Goal: Answer question/provide support: Share knowledge or assist other users

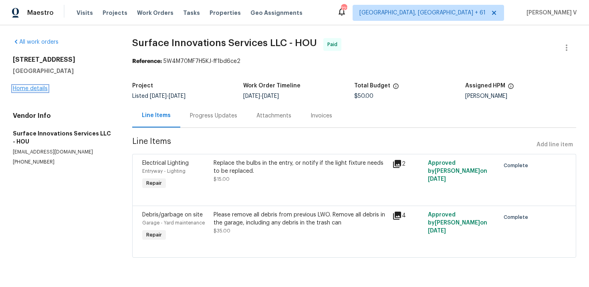
click at [43, 88] on link "Home details" at bounding box center [30, 89] width 35 height 6
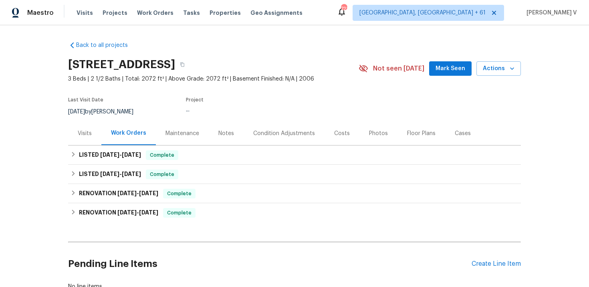
scroll to position [58, 0]
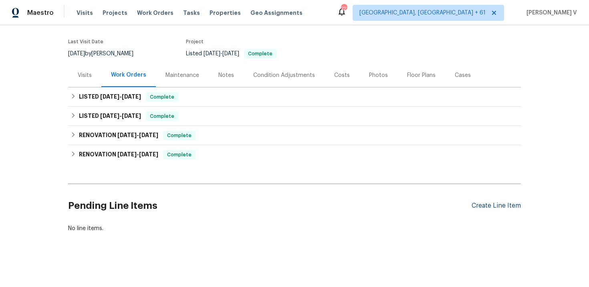
click at [495, 206] on div "Create Line Item" at bounding box center [496, 206] width 49 height 8
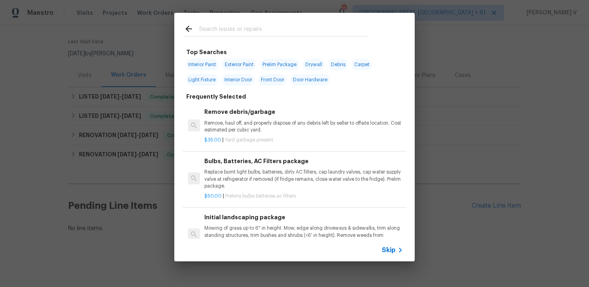
click at [394, 249] on span "Skip" at bounding box center [389, 250] width 14 height 8
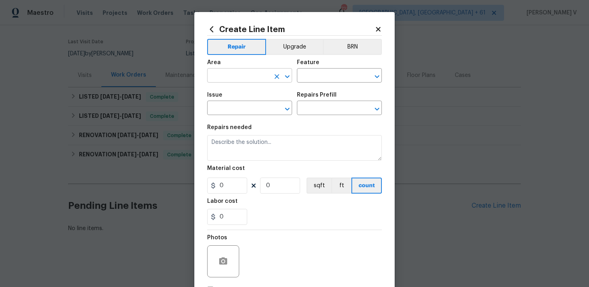
click at [248, 79] on input "text" at bounding box center [238, 76] width 63 height 12
type input "s"
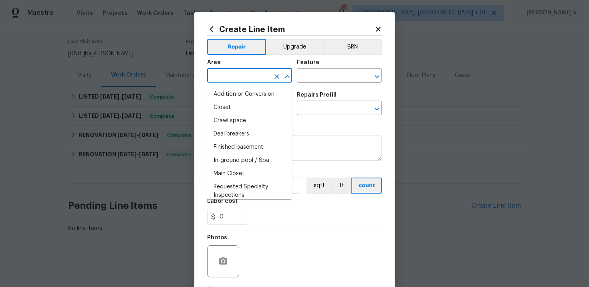
type input "m"
type input "o"
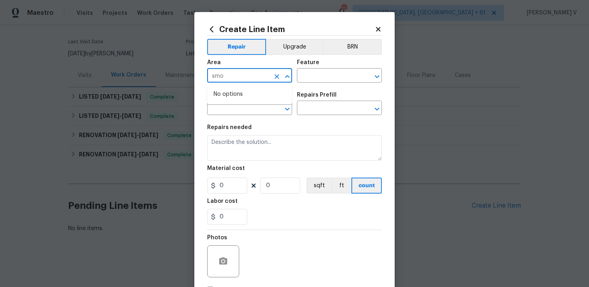
click at [241, 79] on input "smo" at bounding box center [238, 76] width 63 height 12
click at [246, 104] on li "Interior Overall" at bounding box center [249, 107] width 85 height 13
type input "Interior Overall"
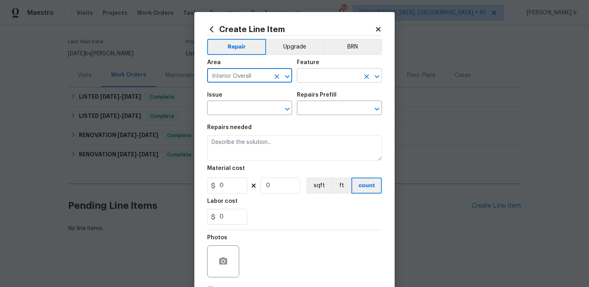
click at [320, 77] on input "text" at bounding box center [328, 76] width 63 height 12
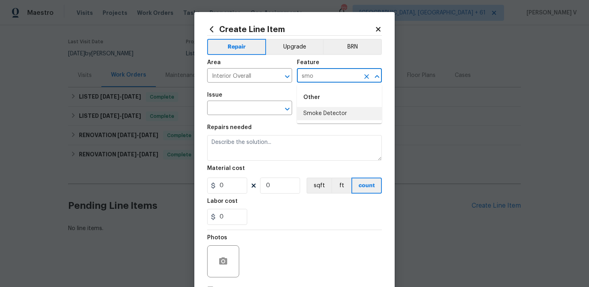
click at [324, 109] on li "Smoke Detector" at bounding box center [339, 113] width 85 height 13
type input "Smoke Detector"
click at [251, 109] on input "text" at bounding box center [238, 109] width 63 height 12
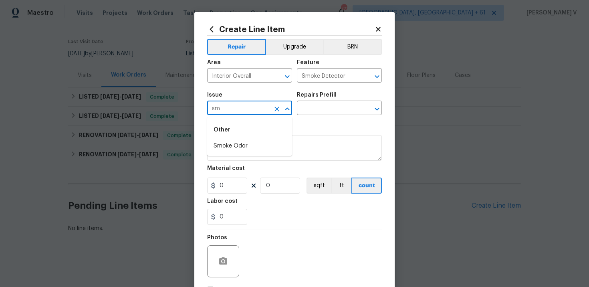
type input "smo"
click at [279, 111] on icon "Clear" at bounding box center [277, 109] width 5 height 5
click at [269, 148] on li "Bulbs, Batteries, AC Filters" at bounding box center [249, 145] width 85 height 13
type input "Bulbs, Batteries, AC Filters"
click at [329, 117] on div "Issue Bulbs, Batteries, AC Filters ​ Repairs Prefill ​" at bounding box center [294, 103] width 175 height 32
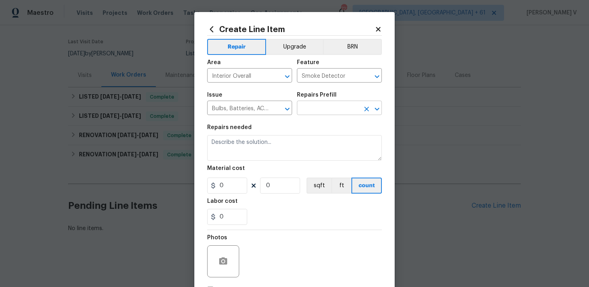
click at [339, 111] on input "text" at bounding box center [328, 109] width 63 height 12
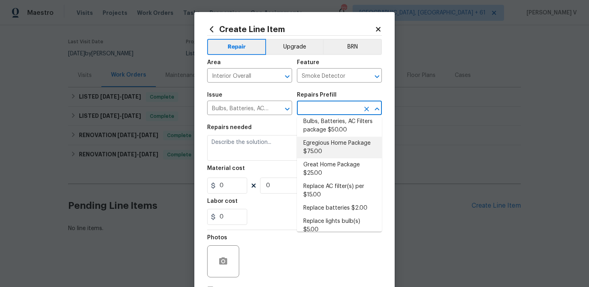
scroll to position [34, 0]
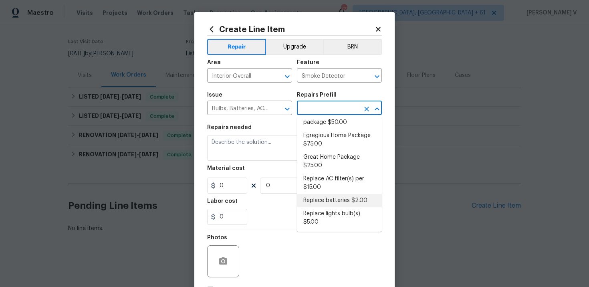
click at [324, 197] on li "Replace batteries $2.00" at bounding box center [339, 200] width 85 height 13
type input "Home Readiness Packages"
type input "Replace batteries $2.00"
type textarea "Replace dead batteries to smoke/CO detector."
type input "2"
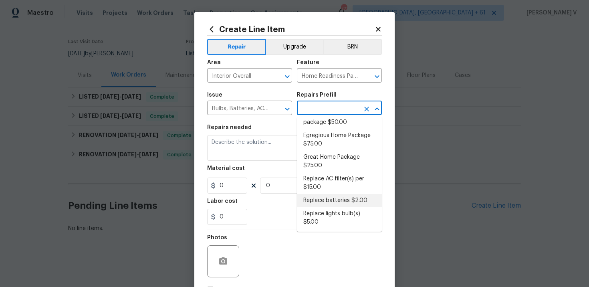
type input "1"
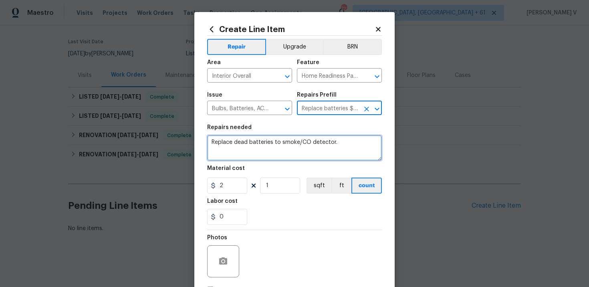
click at [274, 142] on textarea "Replace dead batteries to smoke/CO detector." at bounding box center [294, 148] width 175 height 26
paste textarea "Check smoke detector that is ringing and replace batteries or the smoke detecto…"
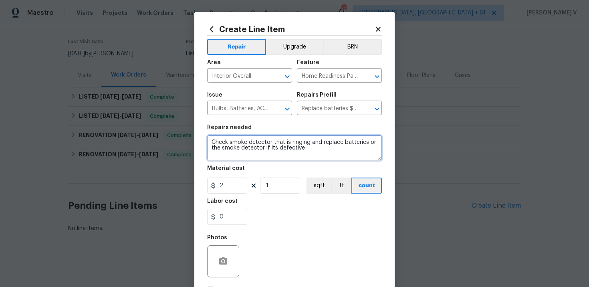
click at [212, 142] on textarea "Check smoke detector that is ringing and replace batteries or the smoke detecto…" at bounding box center [294, 148] width 175 height 26
paste textarea "One of the smoke detectors kept ringing."
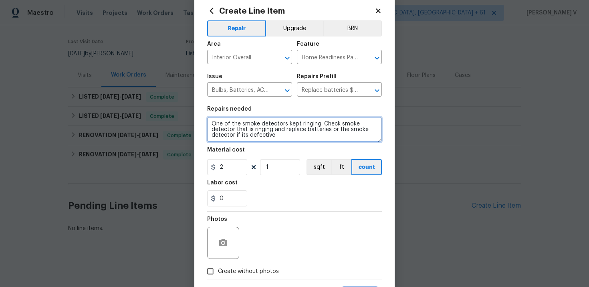
scroll to position [19, 0]
click at [0, 0] on div "it's defective." at bounding box center [0, 0] width 0 height 0
type textarea "One of the smoke detectors kept ringing. Check smoke detector that is ringing a…"
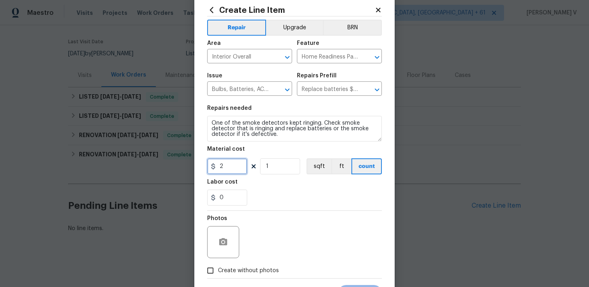
click at [225, 164] on input "2" at bounding box center [227, 166] width 40 height 16
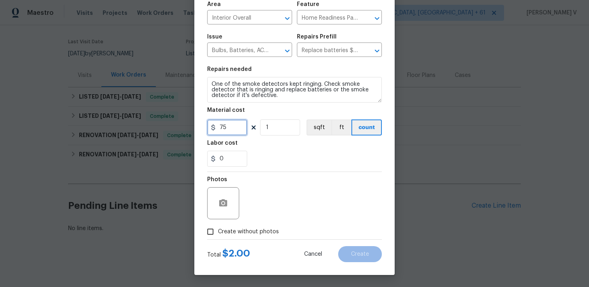
type input "75"
click at [215, 230] on input "Create without photos" at bounding box center [210, 231] width 15 height 15
checkbox input "true"
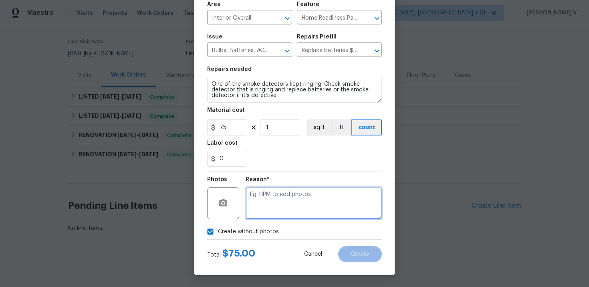
click at [284, 206] on textarea at bounding box center [314, 203] width 136 height 32
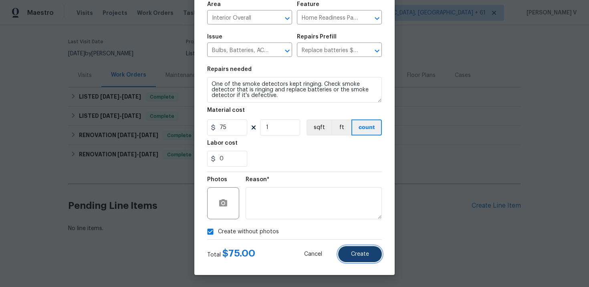
click at [362, 247] on button "Create" at bounding box center [360, 254] width 44 height 16
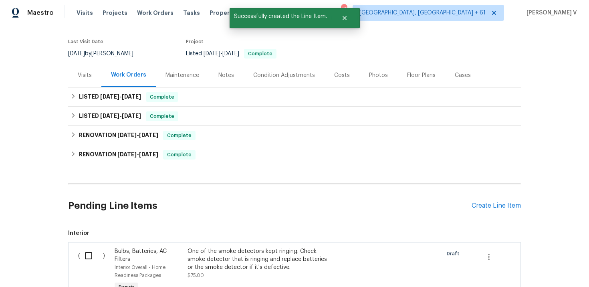
click at [102, 250] on input "checkbox" at bounding box center [91, 255] width 23 height 17
checkbox input "true"
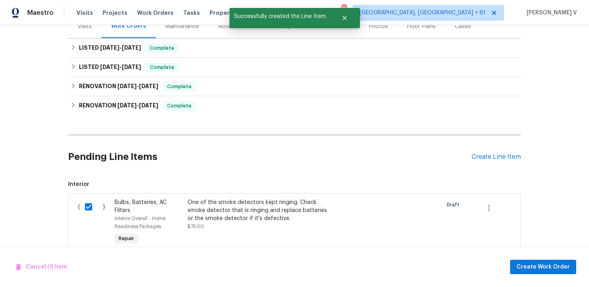
scroll to position [158, 0]
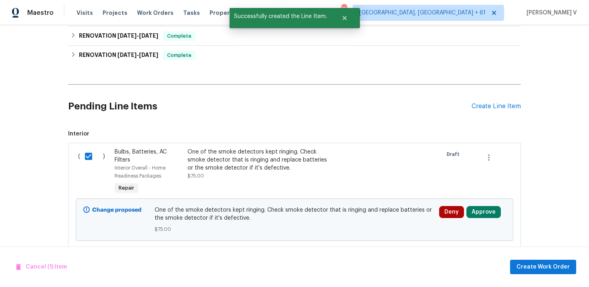
click at [559, 275] on div "Cancel (1) Item Create Work Order" at bounding box center [294, 266] width 589 height 41
click at [545, 268] on span "Create Work Order" at bounding box center [543, 267] width 53 height 10
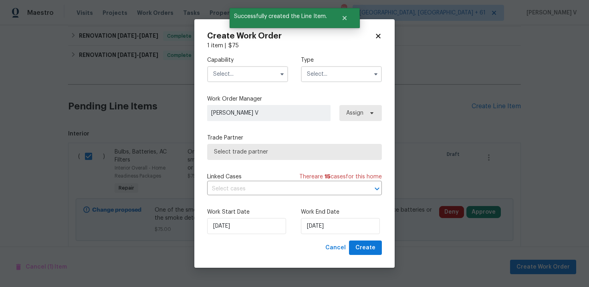
click at [266, 69] on input "text" at bounding box center [247, 74] width 81 height 16
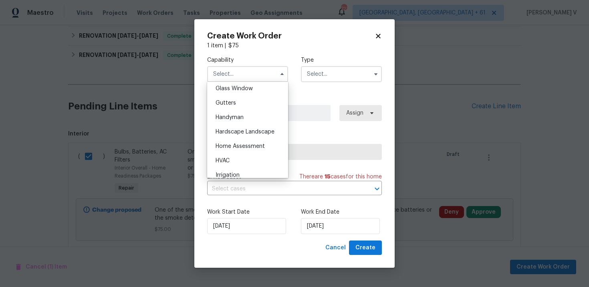
scroll to position [422, 0]
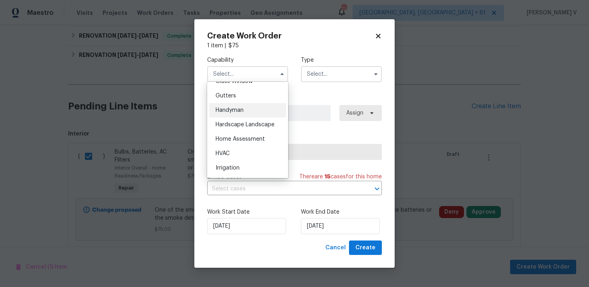
click at [239, 112] on span "Handyman" at bounding box center [230, 110] width 28 height 6
type input "Handyman"
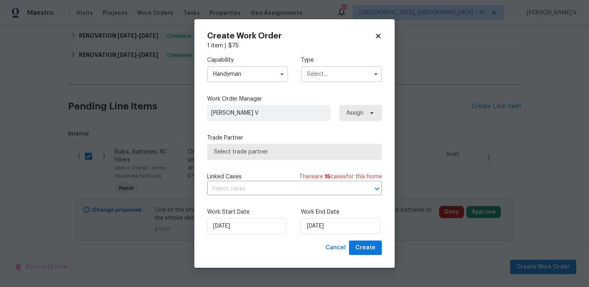
click at [326, 71] on input "text" at bounding box center [341, 74] width 81 height 16
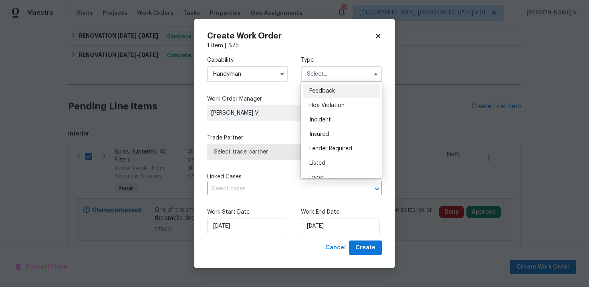
click at [315, 91] on span "Feedback" at bounding box center [322, 91] width 26 height 6
type input "Feedback"
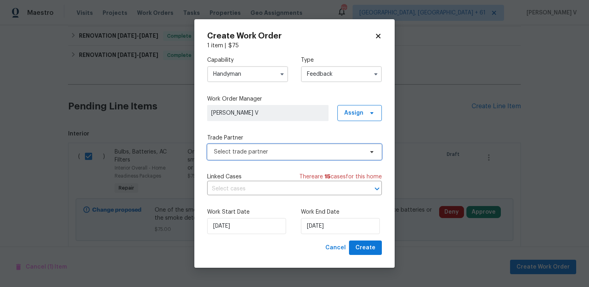
click at [286, 153] on span "Select trade partner" at bounding box center [289, 152] width 150 height 8
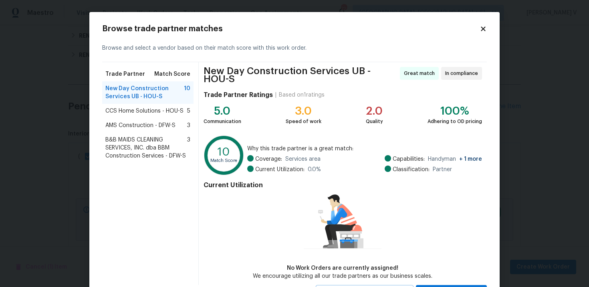
scroll to position [37, 0]
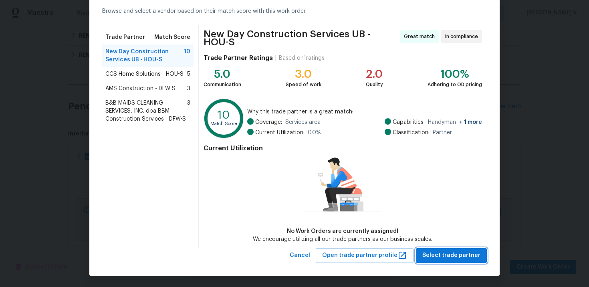
click at [456, 254] on span "Select trade partner" at bounding box center [451, 256] width 58 height 10
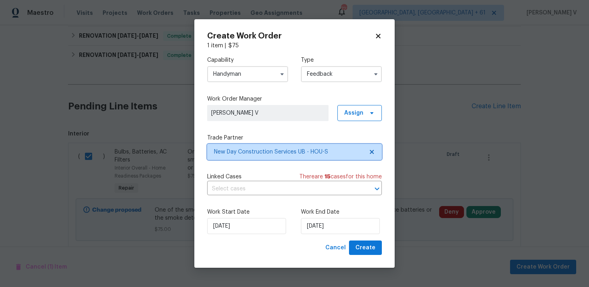
scroll to position [0, 0]
click at [314, 213] on label "Work End Date" at bounding box center [341, 212] width 81 height 8
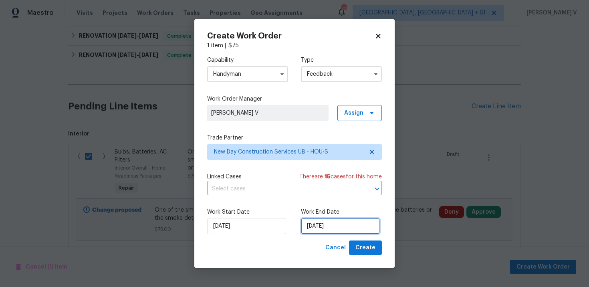
click at [319, 226] on input "30/09/2025" at bounding box center [340, 226] width 79 height 16
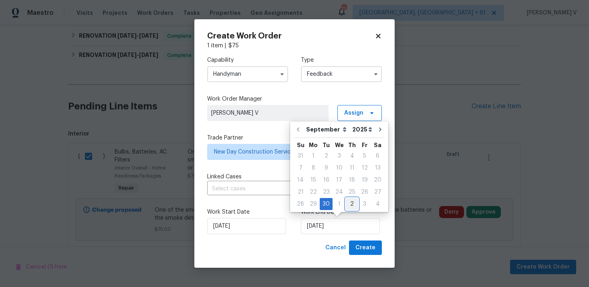
click at [348, 206] on div "2" at bounding box center [352, 203] width 12 height 11
type input "02/10/2025"
select select "9"
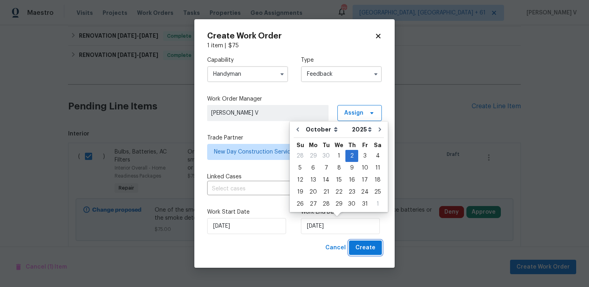
click at [362, 250] on span "Create" at bounding box center [366, 248] width 20 height 10
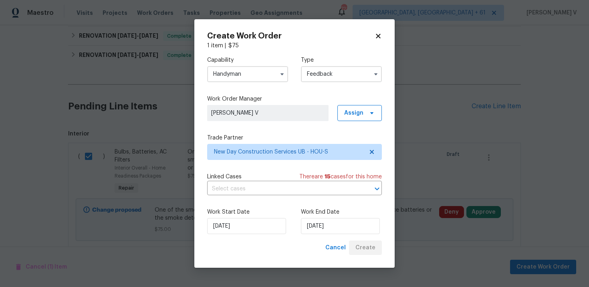
checkbox input "false"
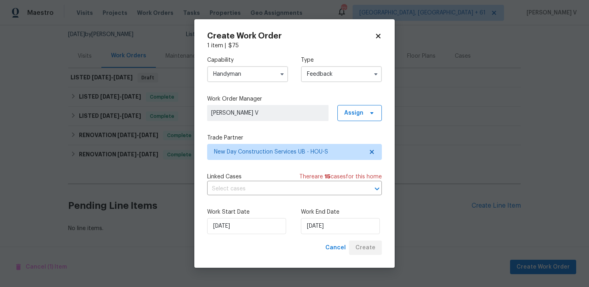
scroll to position [77, 0]
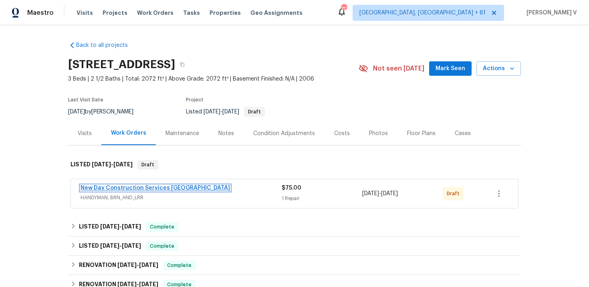
click at [105, 186] on link "New Day Construction Services UB" at bounding box center [156, 188] width 150 height 6
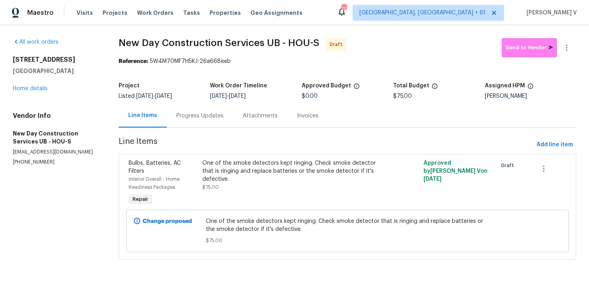
click at [214, 112] on div "Progress Updates" at bounding box center [199, 116] width 47 height 8
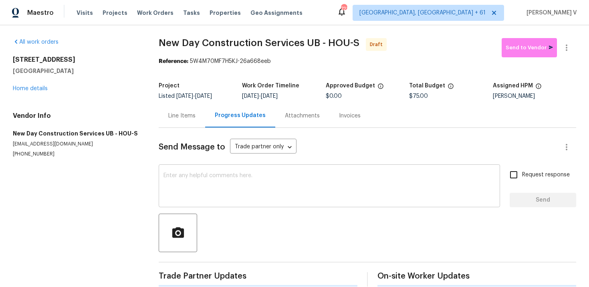
click at [228, 187] on textarea at bounding box center [330, 187] width 332 height 28
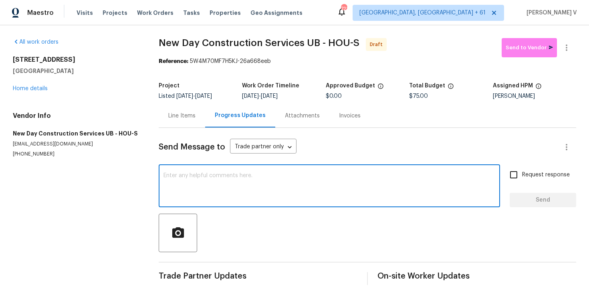
paste textarea "Hi this is Divya with Opendoor. I’m confirming you received the WO for the prop…"
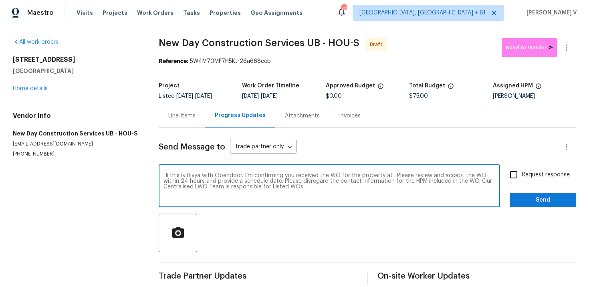
click at [391, 176] on textarea "Hi this is Divya with Opendoor. I’m confirming you received the WO for the prop…" at bounding box center [330, 187] width 332 height 28
paste textarea "12018 Green Willow Falls Dr, Tomball, TX 77375"
type textarea "Hi this is Divya with Opendoor. I’m confirming you received the WO for the prop…"
click at [535, 175] on span "Request response" at bounding box center [546, 175] width 48 height 8
click at [522, 175] on input "Request response" at bounding box center [513, 174] width 17 height 17
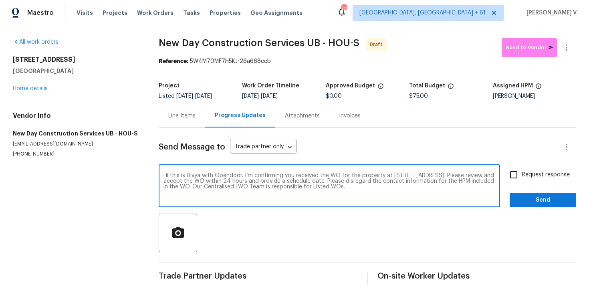
checkbox input "true"
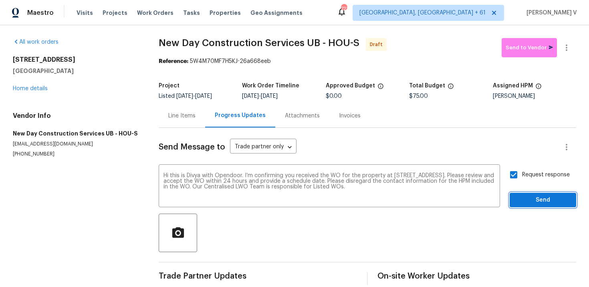
click at [535, 198] on span "Send" at bounding box center [543, 200] width 54 height 10
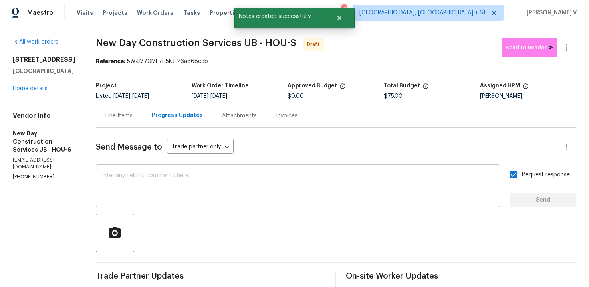
click at [224, 207] on div "x ​" at bounding box center [298, 186] width 404 height 41
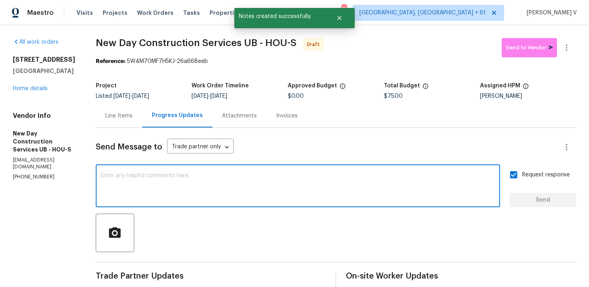
paste textarea "Attention All Work Orders must include before-photos (both close-up and wide-an…"
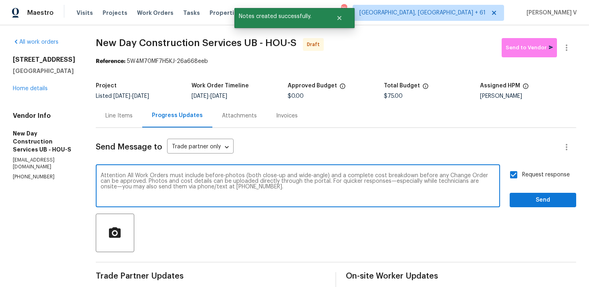
type textarea "Attention All Work Orders must include before-photos (both close-up and wide-an…"
click at [522, 200] on span "Send" at bounding box center [543, 200] width 54 height 10
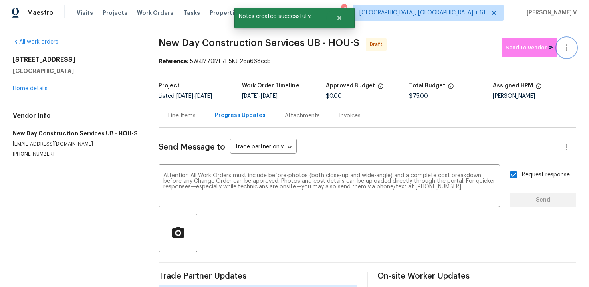
click at [567, 44] on icon "button" at bounding box center [567, 48] width 10 height 10
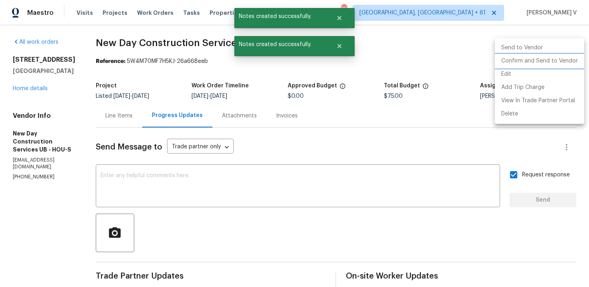
click at [550, 55] on li "Confirm and Send to Vendor" at bounding box center [539, 61] width 89 height 13
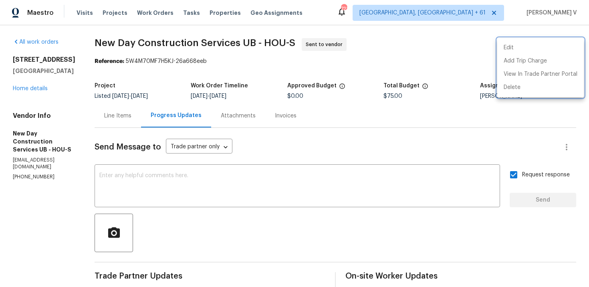
drag, startPoint x: 97, startPoint y: 40, endPoint x: 257, endPoint y: 39, distance: 160.3
click at [257, 40] on div at bounding box center [294, 143] width 589 height 287
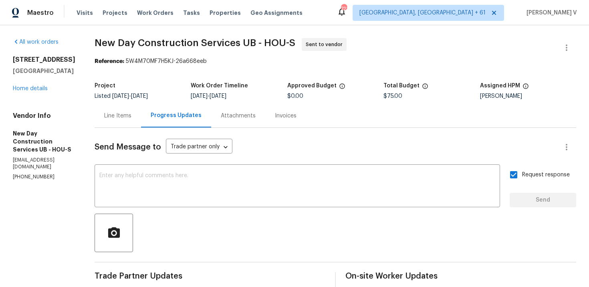
click at [117, 48] on span "New Day Construction Services UB - HOU-S Sent to vendor" at bounding box center [326, 47] width 463 height 19
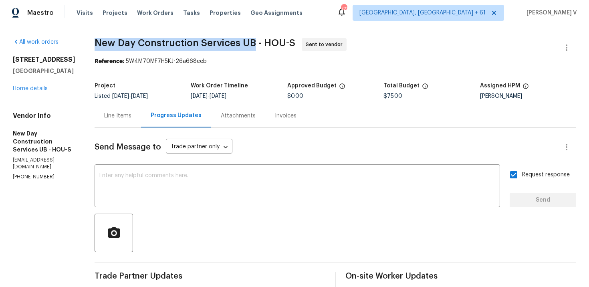
drag, startPoint x: 103, startPoint y: 42, endPoint x: 260, endPoint y: 40, distance: 157.5
click at [260, 40] on span "New Day Construction Services UB - HOU-S" at bounding box center [195, 43] width 201 height 10
copy span "New Day Construction Services UB"
click at [30, 91] on link "Home details" at bounding box center [30, 89] width 35 height 6
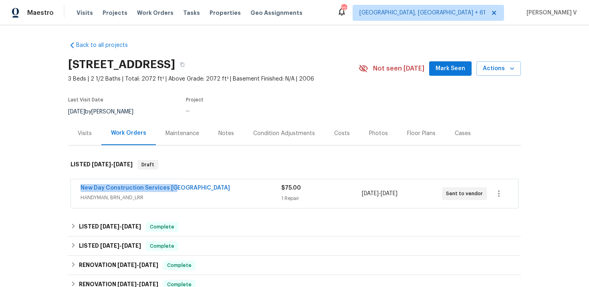
drag, startPoint x: 72, startPoint y: 189, endPoint x: 259, endPoint y: 189, distance: 186.8
click at [259, 189] on div "New Day Construction Services UB HANDYMAN, BRN_AND_LRR $75.00 1 Repair 9/30/202…" at bounding box center [294, 193] width 447 height 29
copy link "New Day Construction Services UB"
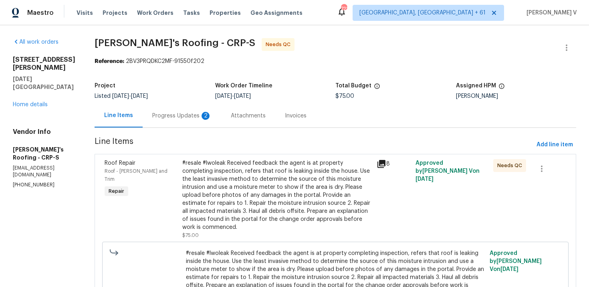
click at [203, 115] on div "2" at bounding box center [206, 116] width 8 height 8
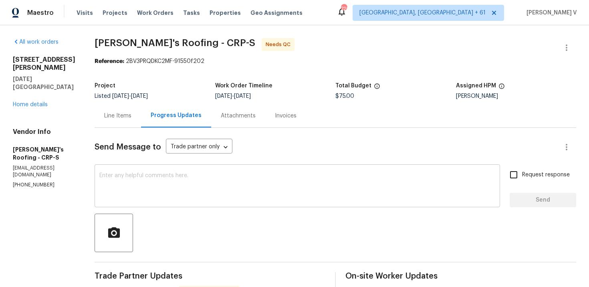
click at [139, 191] on textarea at bounding box center [297, 187] width 396 height 28
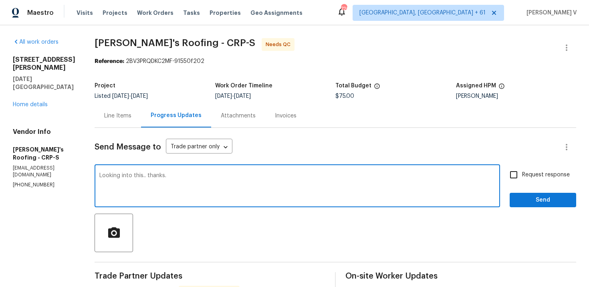
scroll to position [39, 0]
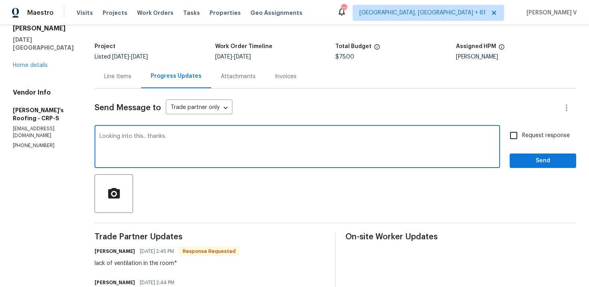
type textarea "Looking into this.. thanks."
click at [539, 160] on span "Send" at bounding box center [543, 161] width 54 height 10
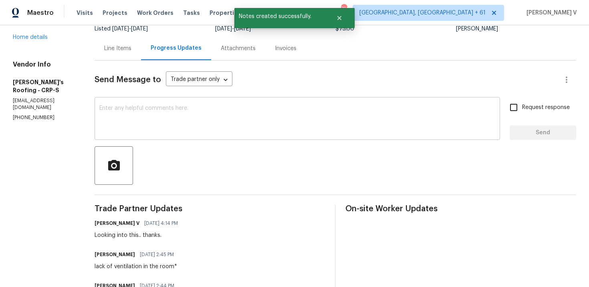
scroll to position [0, 0]
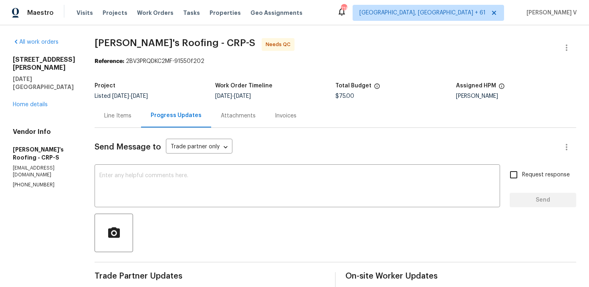
click at [128, 117] on div "Line Items" at bounding box center [117, 116] width 27 height 8
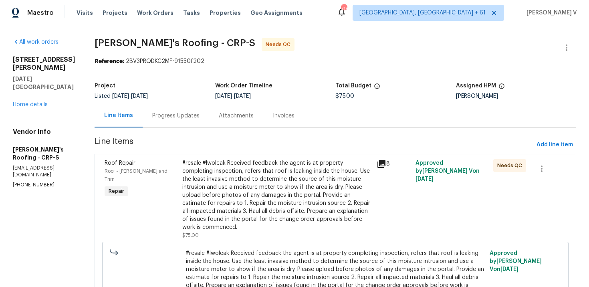
click at [236, 174] on div "#resale #lwoleak Received feedback the agent is at property completing inspecti…" at bounding box center [277, 195] width 190 height 72
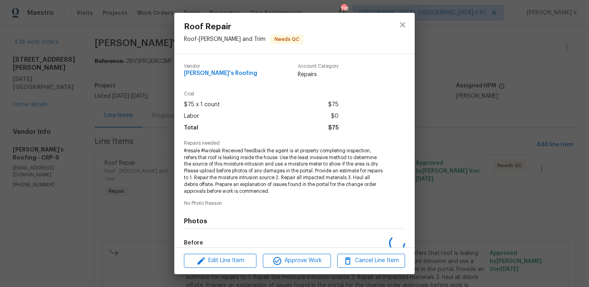
click at [217, 151] on span "#resale #lwoleak Received feedback the agent is at property completing inspecti…" at bounding box center [283, 170] width 199 height 47
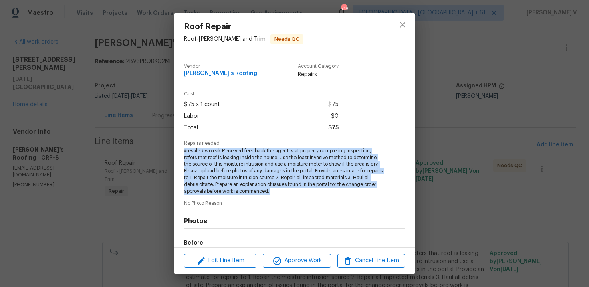
copy span "#resale #lwoleak Received feedback the agent is at property completing inspecti…"
click at [65, 65] on div "Roof Repair Roof - Eaves and Trim Needs QC Vendor Randy's Roofing Account Categ…" at bounding box center [294, 143] width 589 height 287
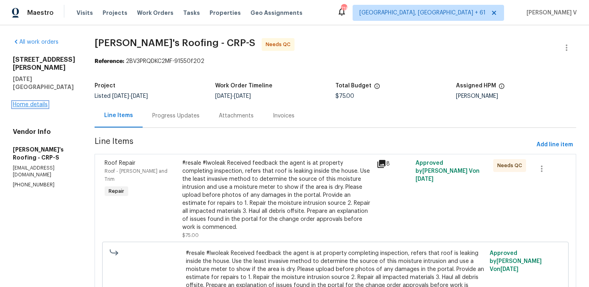
click at [36, 102] on link "Home details" at bounding box center [30, 105] width 35 height 6
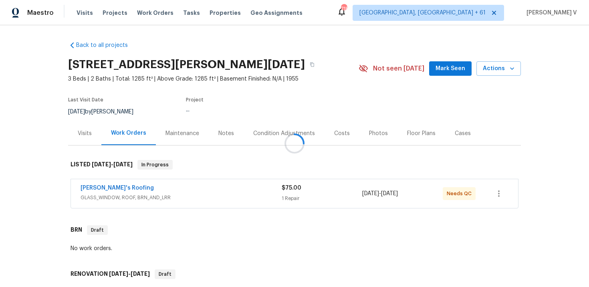
drag, startPoint x: 67, startPoint y: 184, endPoint x: 175, endPoint y: 184, distance: 107.4
click at [175, 184] on div at bounding box center [294, 143] width 589 height 287
drag, startPoint x: 52, startPoint y: 179, endPoint x: 231, endPoint y: 174, distance: 179.2
click at [231, 174] on div "Back to all projects 4053 Little John Dr, Corpus Christi, TX 78411 3 Beds | 2 B…" at bounding box center [294, 156] width 589 height 262
drag, startPoint x: 77, startPoint y: 187, endPoint x: 171, endPoint y: 187, distance: 93.4
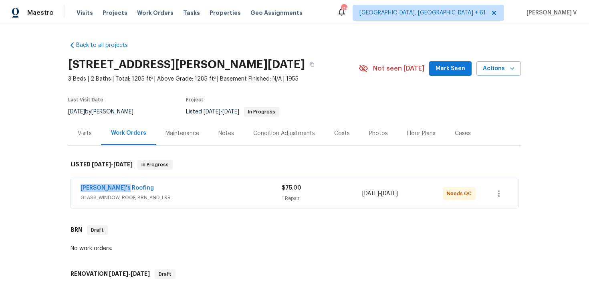
click at [171, 187] on div "Randy's Roofing GLASS_WINDOW, ROOF, BRN_AND_LRR $75.00 1 Repair 9/25/2025 - 9/2…" at bounding box center [294, 193] width 447 height 29
copy link "Randy's Roofing"
click at [97, 188] on link "Randy's Roofing" at bounding box center [117, 188] width 73 height 6
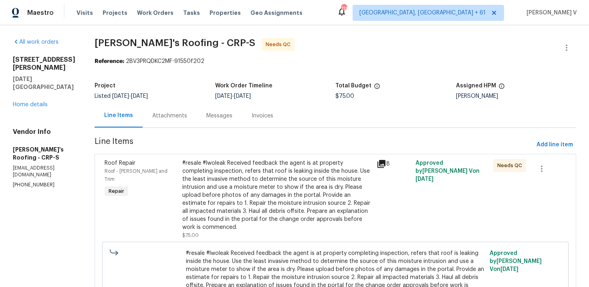
click at [199, 113] on div "Messages" at bounding box center [219, 116] width 45 height 24
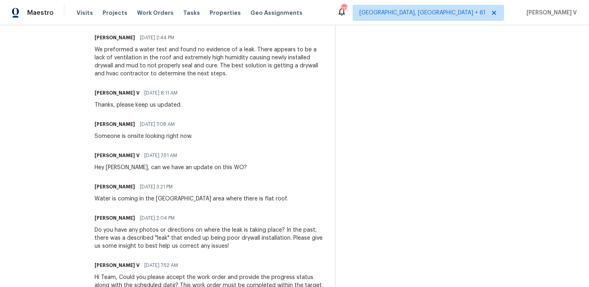
scroll to position [327, 0]
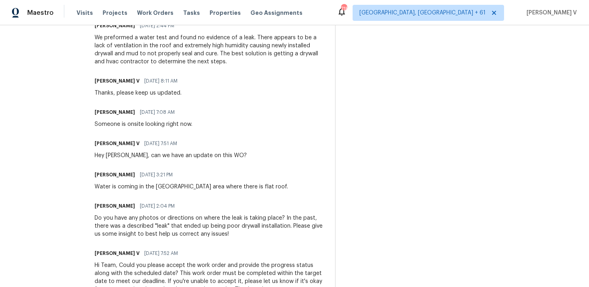
click at [180, 40] on div "We preformed a water test and found no evidence of a leak. There appears to be …" at bounding box center [210, 50] width 231 height 32
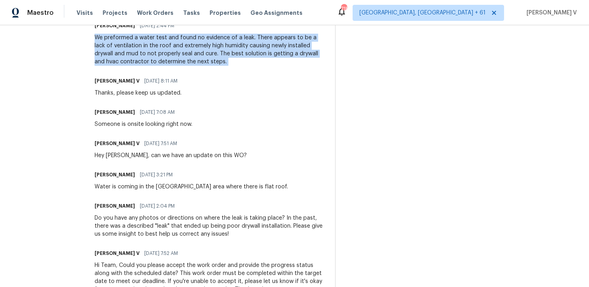
copy div "We preformed a water test and found no evidence of a leak. There appears to be …"
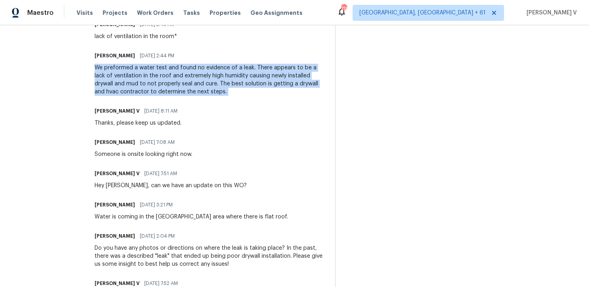
scroll to position [294, 0]
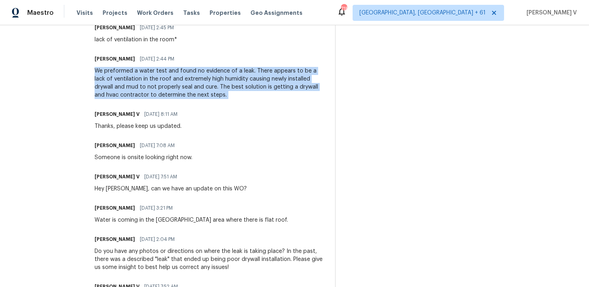
click at [124, 45] on div "Trade Partner Updates Divya Dharshini V 09/30/2025 4:14 PM Looking into this.. …" at bounding box center [210, 216] width 231 height 477
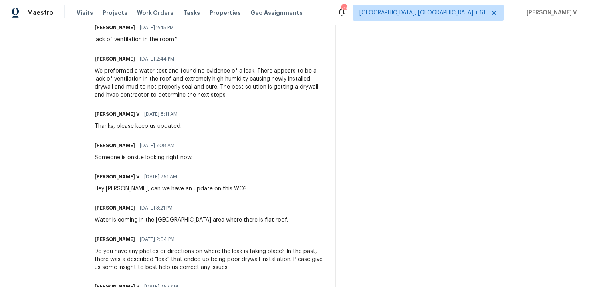
click at [124, 45] on div "Trade Partner Updates Divya Dharshini V 09/30/2025 4:14 PM Looking into this.. …" at bounding box center [210, 216] width 231 height 477
copy div "lack of ventilation in the room*"
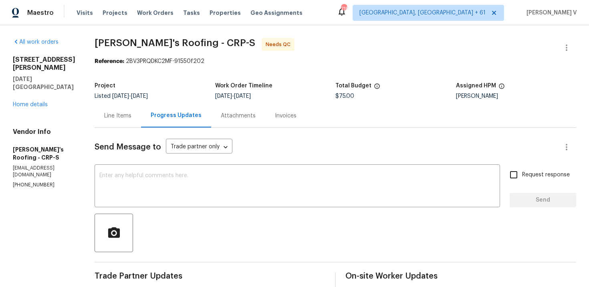
click at [124, 109] on div "Line Items" at bounding box center [118, 116] width 46 height 24
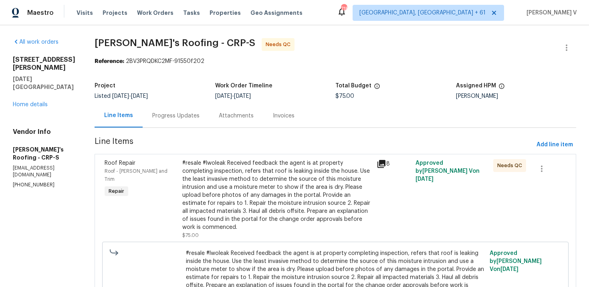
click at [263, 188] on div "#resale #lwoleak Received feedback the agent is at property completing inspecti…" at bounding box center [277, 195] width 190 height 72
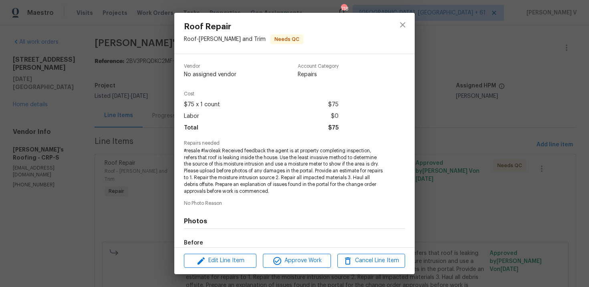
scroll to position [95, 0]
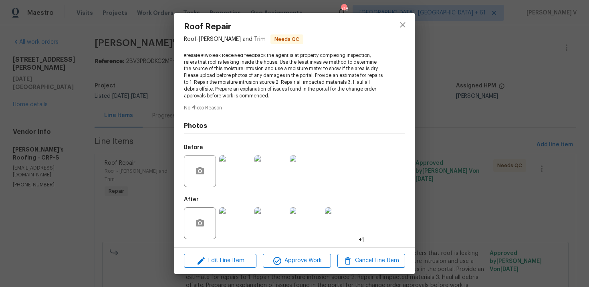
click at [241, 222] on img at bounding box center [235, 223] width 32 height 32
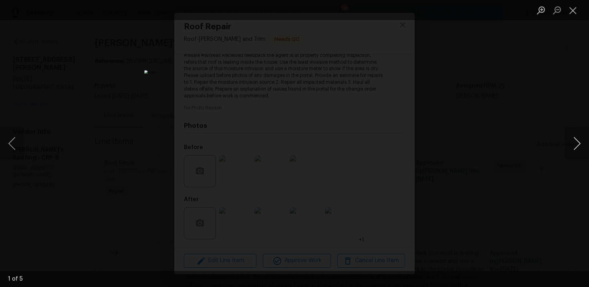
click at [578, 139] on button "Next image" at bounding box center [577, 143] width 24 height 32
click at [580, 139] on button "Next image" at bounding box center [577, 143] width 24 height 32
click at [582, 135] on button "Next image" at bounding box center [577, 143] width 24 height 32
click at [145, 119] on div "Lightbox" at bounding box center [294, 143] width 589 height 287
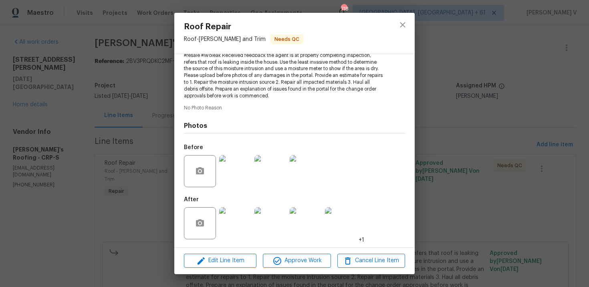
click at [145, 119] on div "Lightbox" at bounding box center [294, 143] width 589 height 287
click at [150, 119] on div "Roof Repair Roof - Eaves and Trim Needs QC Vendor Randy's Roofing Account Categ…" at bounding box center [294, 143] width 589 height 287
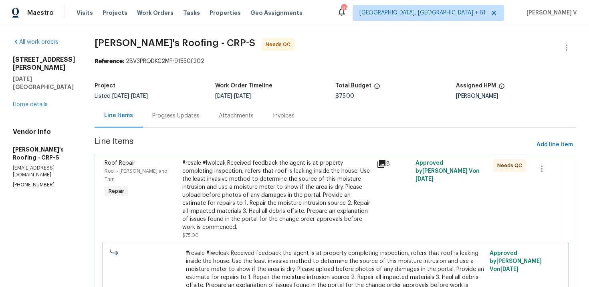
click at [150, 119] on div "Progress Updates" at bounding box center [176, 116] width 67 height 24
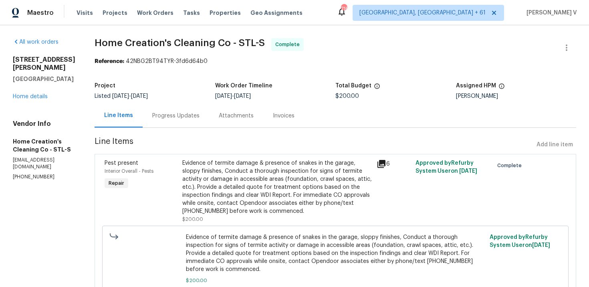
click at [143, 104] on div "Progress Updates" at bounding box center [176, 116] width 67 height 24
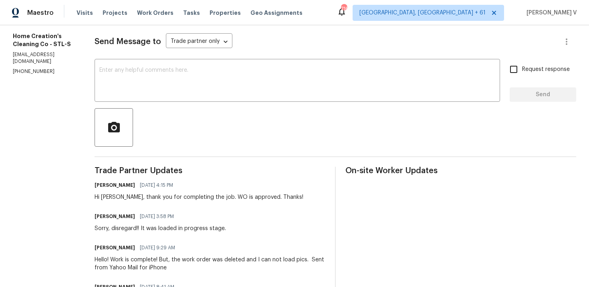
scroll to position [126, 0]
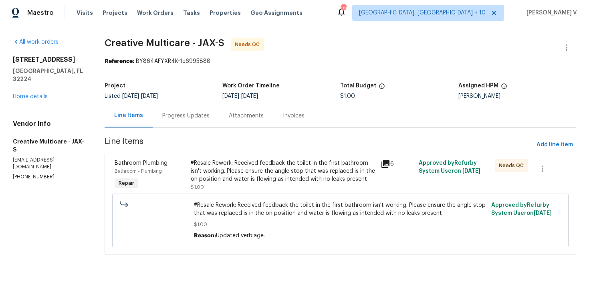
click at [204, 118] on div "Progress Updates" at bounding box center [185, 116] width 47 height 8
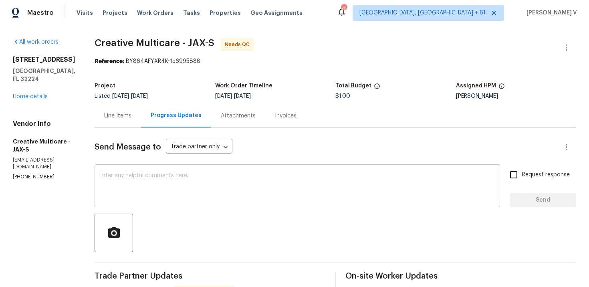
click at [166, 181] on textarea at bounding box center [297, 187] width 396 height 28
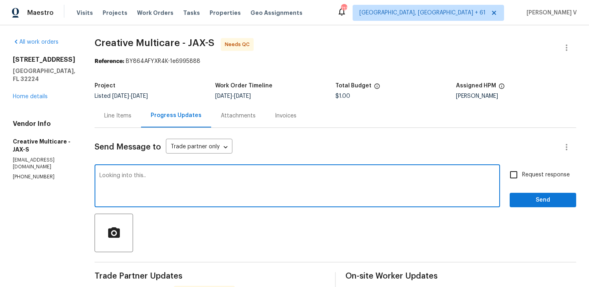
type textarea "Looking into this.."
click at [550, 204] on span "Send" at bounding box center [543, 200] width 54 height 10
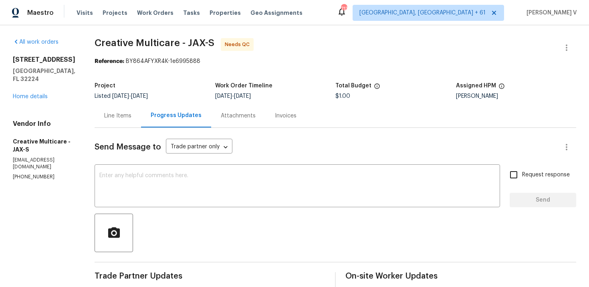
click at [141, 122] on div "Line Items" at bounding box center [118, 116] width 46 height 24
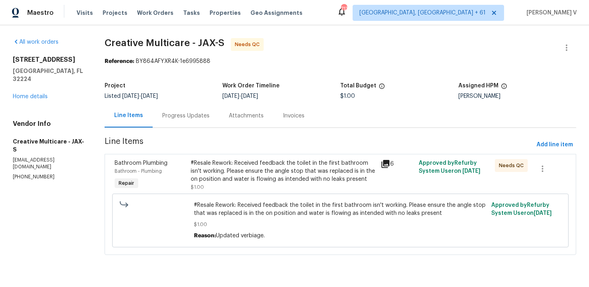
click at [254, 173] on div "#Resale Rework: Received feedback the toilet in the first bathroom isn't workin…" at bounding box center [284, 171] width 186 height 24
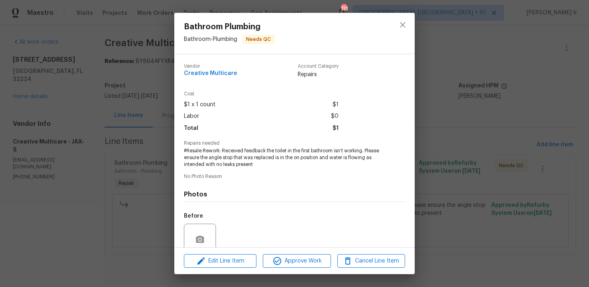
click at [244, 163] on span "#Resale Rework: Received feedback the toilet in the first bathroom isn't workin…" at bounding box center [283, 157] width 199 height 20
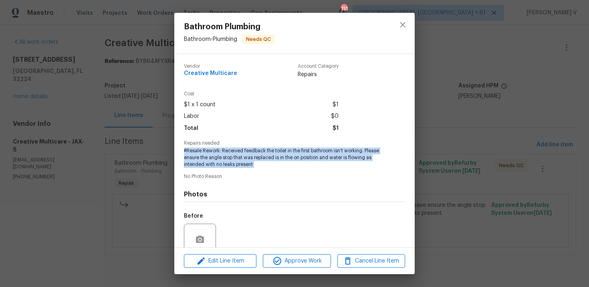
click at [244, 163] on span "#Resale Rework: Received feedback the toilet in the first bathroom isn't workin…" at bounding box center [283, 157] width 199 height 20
copy span "#Resale Rework: Received feedback the toilet in the first bathroom isn't workin…"
click at [3, 79] on div "Bathroom Plumbing Bathroom - Plumbing Needs QC Vendor Creative Multicare Accoun…" at bounding box center [294, 143] width 589 height 287
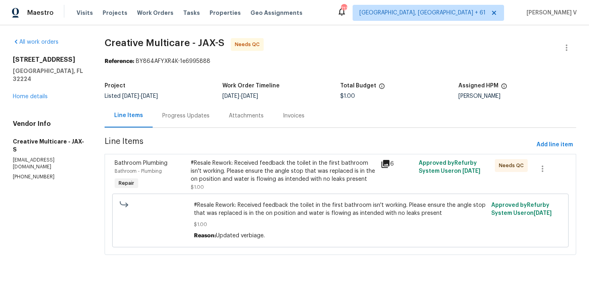
click at [17, 84] on div "[STREET_ADDRESS] Home details" at bounding box center [49, 78] width 73 height 45
click at [27, 93] on div "All work orders [STREET_ADDRESS] Home details Vendor Info Creative Multicare - …" at bounding box center [49, 109] width 73 height 142
click at [43, 94] on link "Home details" at bounding box center [30, 97] width 35 height 6
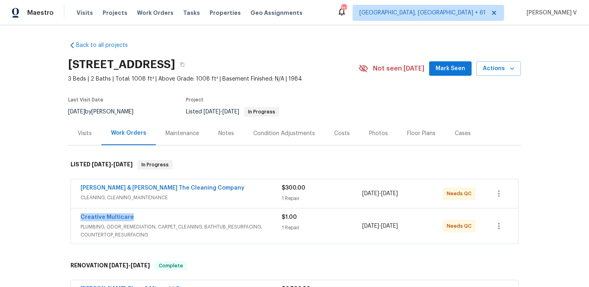
drag, startPoint x: 73, startPoint y: 216, endPoint x: 186, endPoint y: 216, distance: 112.2
click at [186, 216] on div "Creative Multicare PLUMBING, ODOR_REMEDIATION, CARPET_CLEANING, BATHTUB_RESURFA…" at bounding box center [294, 225] width 447 height 35
copy link "Creative Multicare"
click at [91, 216] on link "Creative Multicare" at bounding box center [107, 217] width 53 height 6
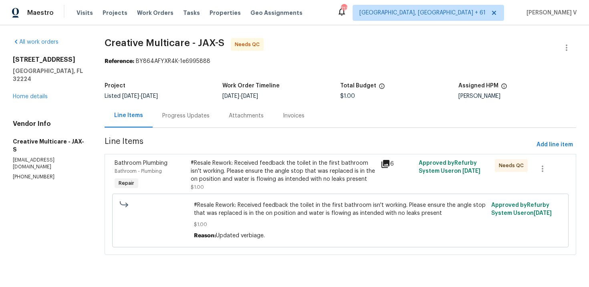
click at [196, 112] on div "Progress Updates" at bounding box center [185, 116] width 47 height 8
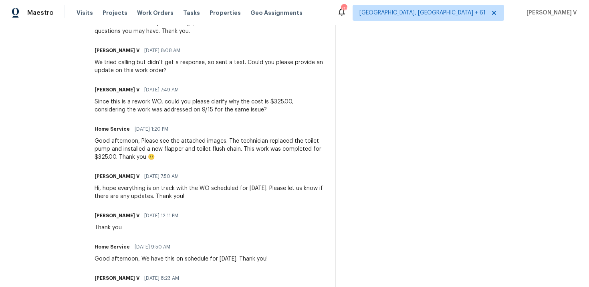
scroll to position [357, 0]
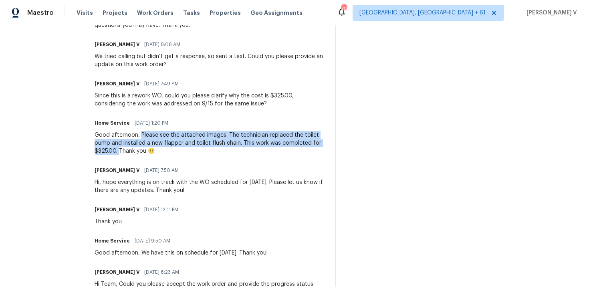
drag, startPoint x: 176, startPoint y: 135, endPoint x: 194, endPoint y: 152, distance: 25.0
click at [194, 152] on div "Good afternoon, Please see the attached images. The technician replaced the toi…" at bounding box center [210, 143] width 231 height 24
copy div "Please see the attached images. The technician replaced the toilet pump and ins…"
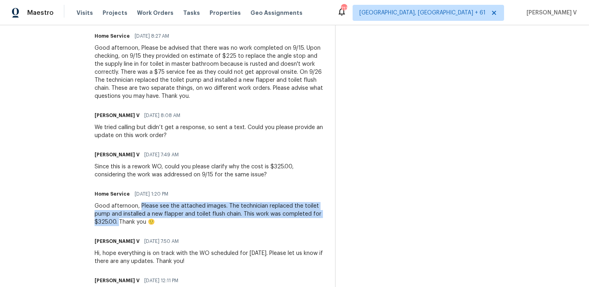
scroll to position [263, 0]
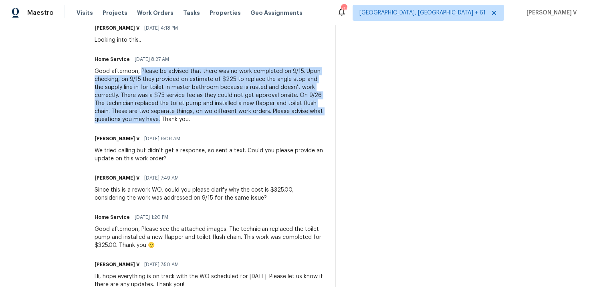
drag, startPoint x: 175, startPoint y: 69, endPoint x: 280, endPoint y: 119, distance: 116.7
click at [280, 119] on div "Good afternoon, Please be advised that there was no work completed on 9/15. Upo…" at bounding box center [210, 95] width 231 height 56
copy div "Please be advised that there was no work completed on 9/15. Upon checking, on 9…"
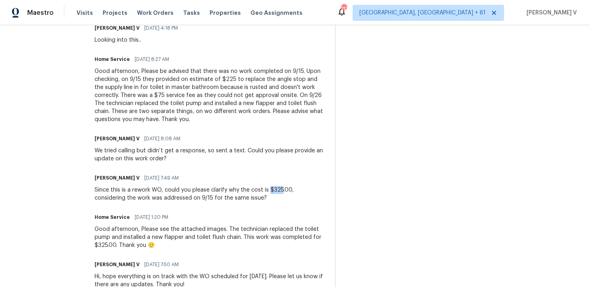
drag, startPoint x: 303, startPoint y: 190, endPoint x: 316, endPoint y: 190, distance: 13.2
click at [316, 190] on div "Since this is a rework WO, could you please clarify why the cost is $325.00, co…" at bounding box center [210, 194] width 231 height 16
copy div "$325"
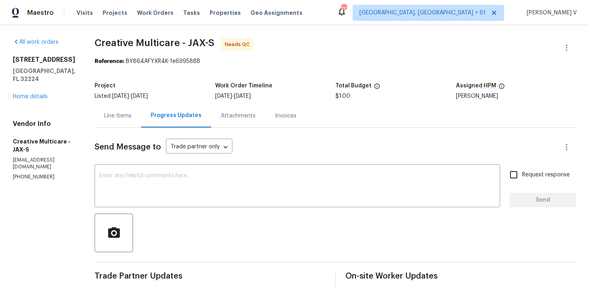
click at [141, 107] on div "Line Items" at bounding box center [118, 116] width 46 height 24
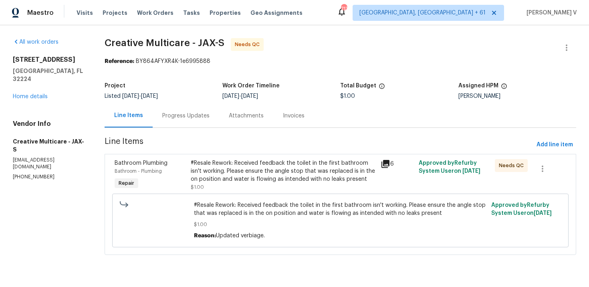
click at [305, 200] on div "#Resale Rework: Received feedback the toilet in the first bathroom isn't workin…" at bounding box center [341, 220] width 452 height 59
click at [309, 160] on div "#Resale Rework: Received feedback the toilet in the first bathroom isn't workin…" at bounding box center [284, 171] width 186 height 24
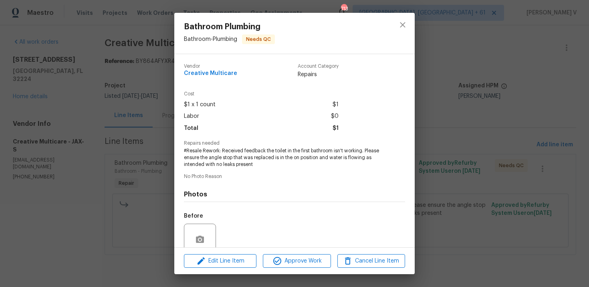
scroll to position [69, 0]
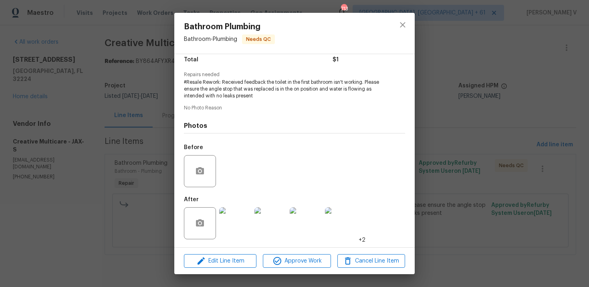
click at [233, 232] on img at bounding box center [235, 223] width 32 height 32
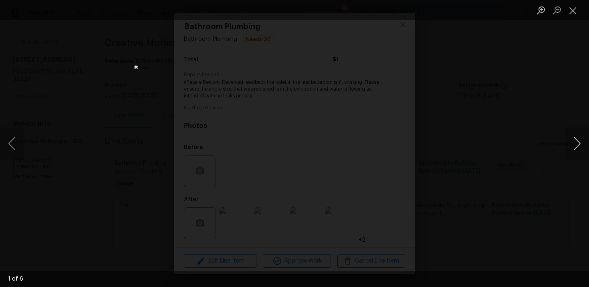
click at [567, 140] on button "Next image" at bounding box center [577, 143] width 24 height 32
click at [572, 150] on button "Next image" at bounding box center [577, 143] width 24 height 32
click at [571, 150] on button "Next image" at bounding box center [577, 143] width 24 height 32
click at [5, 138] on button "Previous image" at bounding box center [12, 143] width 24 height 32
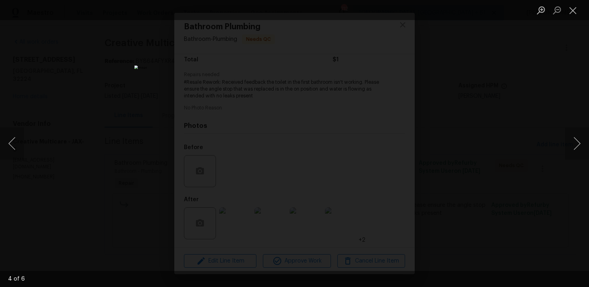
click at [167, 94] on div "Lightbox" at bounding box center [294, 143] width 589 height 287
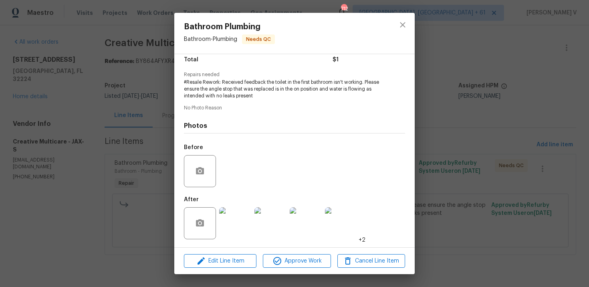
click at [167, 94] on div "Bathroom Plumbing Bathroom - Plumbing Needs QC Vendor Creative Multicare Accoun…" at bounding box center [294, 143] width 589 height 287
